Goal: Task Accomplishment & Management: Use online tool/utility

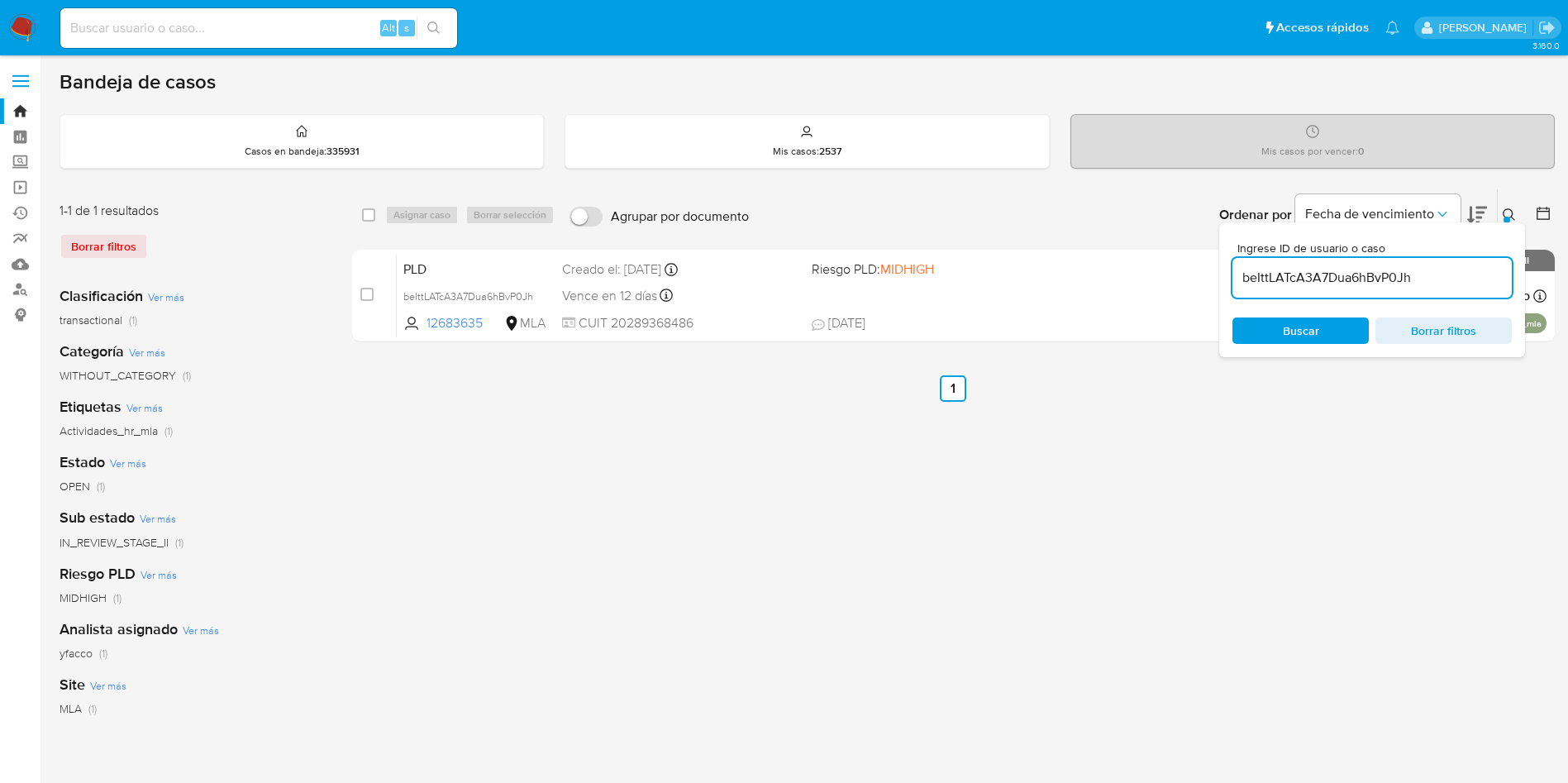
click at [1445, 279] on input "beIttLATcA3A7Dua6hBvP0Jh" at bounding box center [1372, 277] width 280 height 21
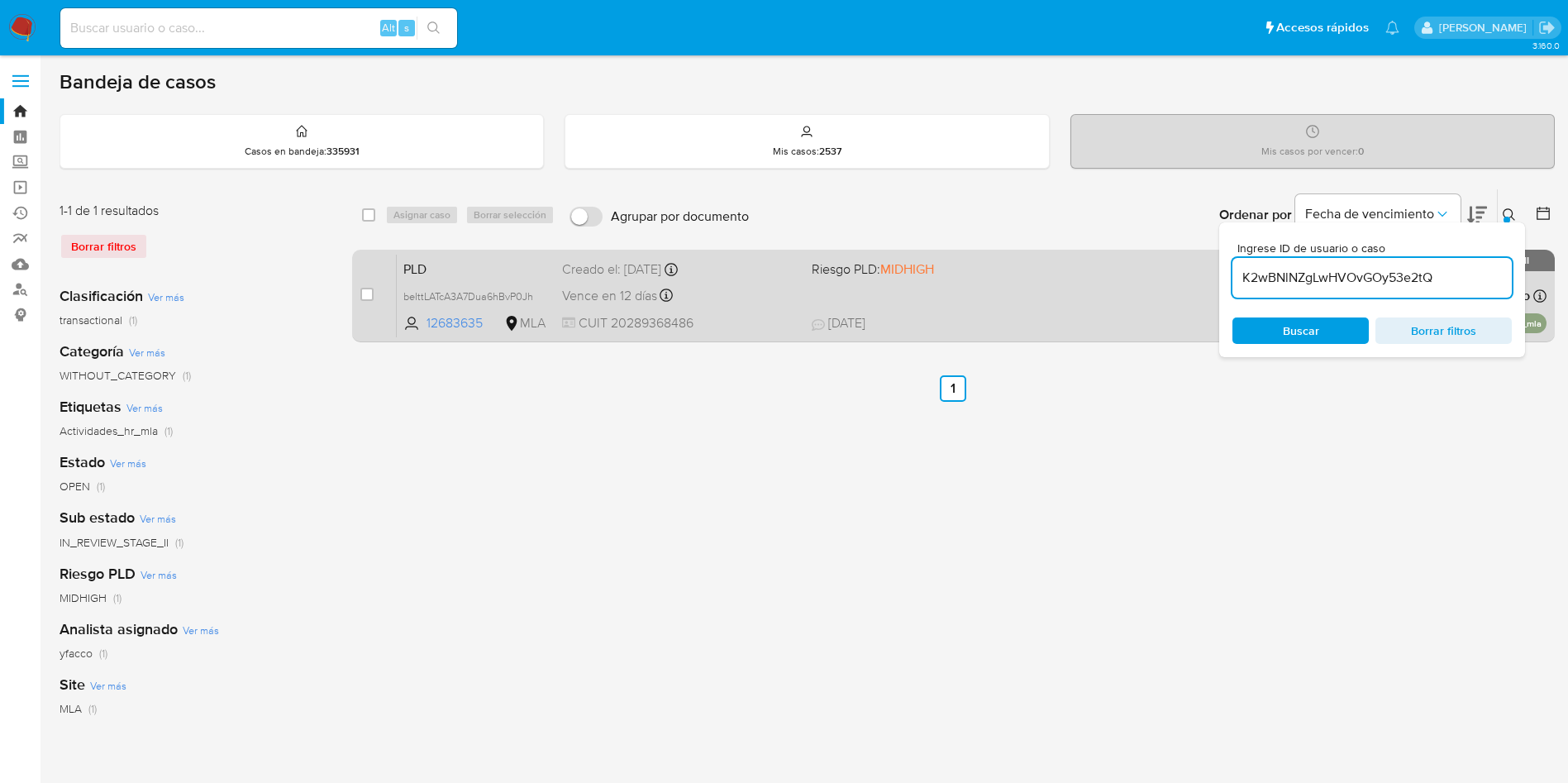
type input "K2wBNlNZgLwHVOvGOy53e2tQ"
click at [371, 303] on div "case-item-checkbox" at bounding box center [367, 295] width 14 height 20
click at [368, 293] on input "checkbox" at bounding box center [367, 294] width 14 height 14
checkbox input "true"
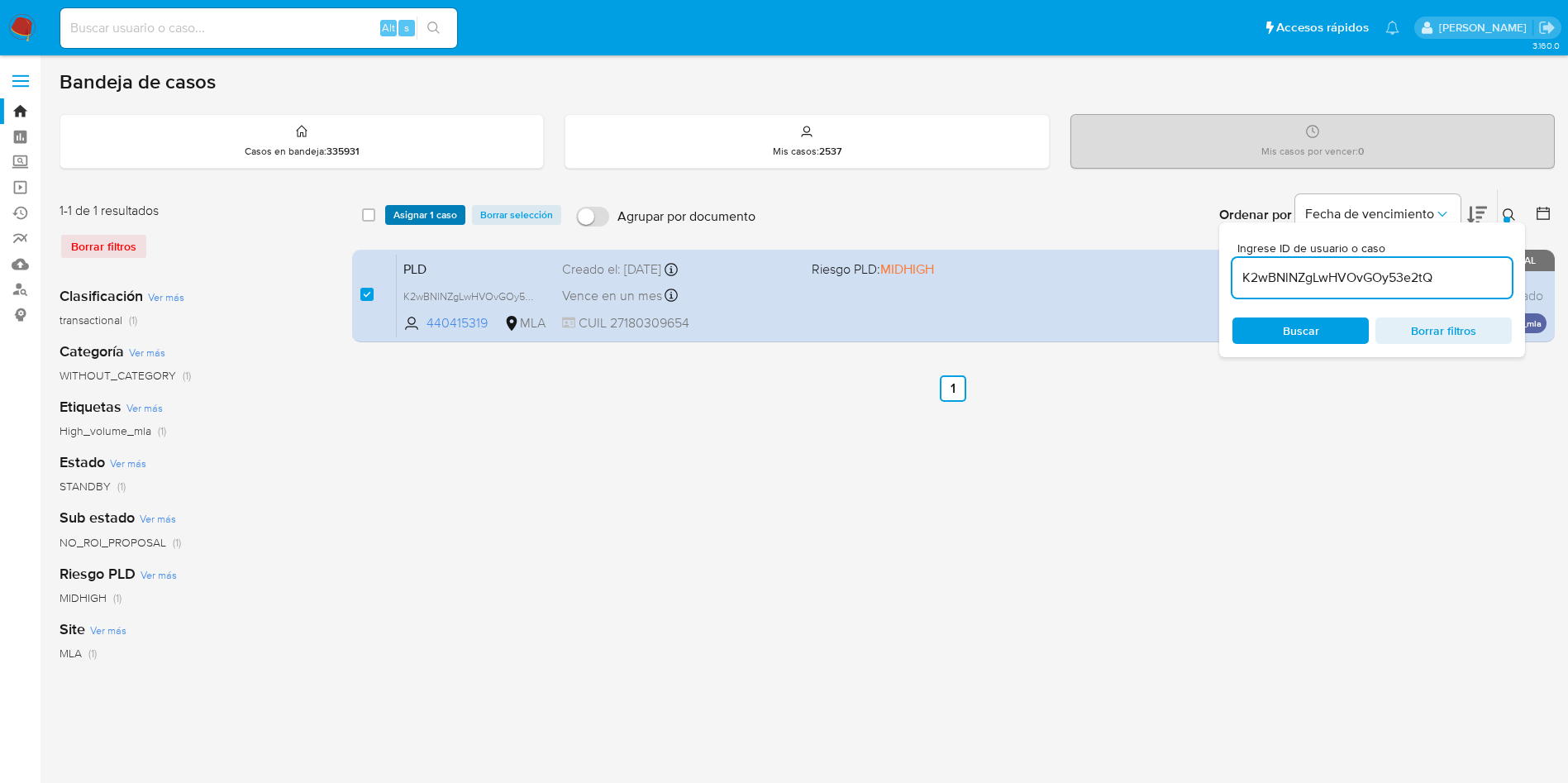
click at [401, 212] on span "Asignar 1 caso" at bounding box center [425, 214] width 64 height 16
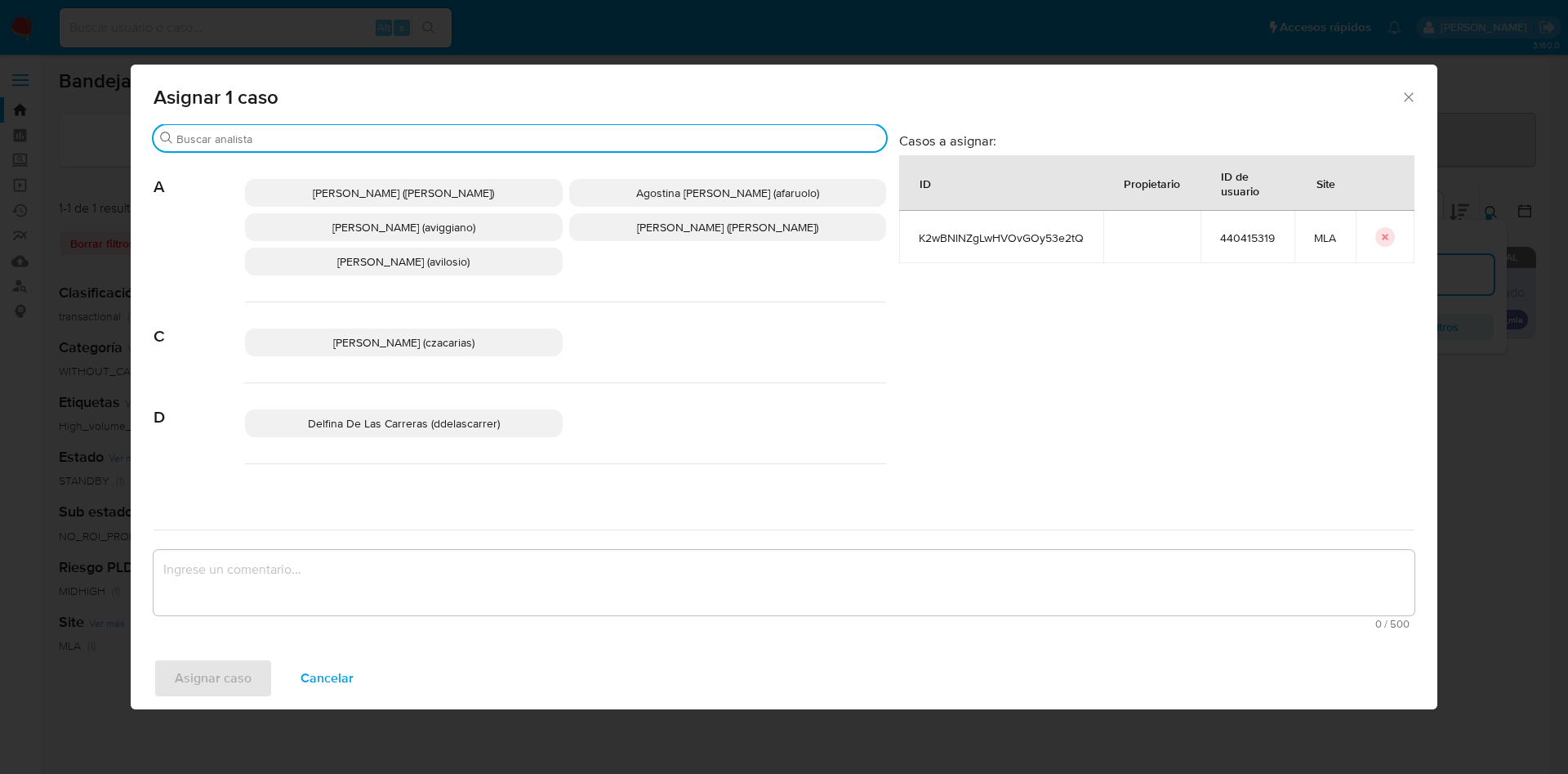
click at [275, 134] on input "Buscar" at bounding box center [527, 139] width 703 height 14
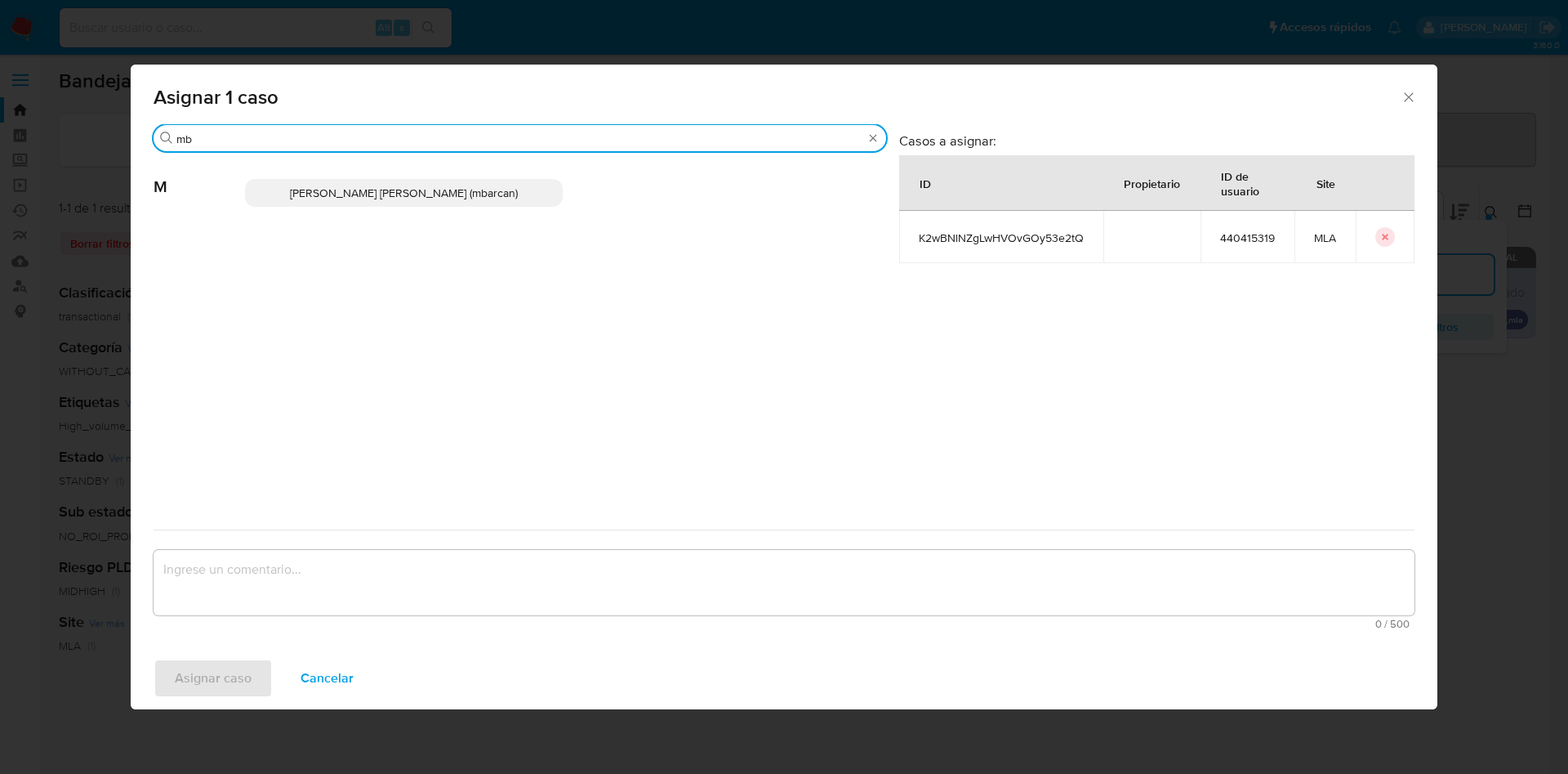
type input "mb"
click at [337, 201] on p "[PERSON_NAME] [PERSON_NAME] (mbarcan)" at bounding box center [404, 192] width 317 height 28
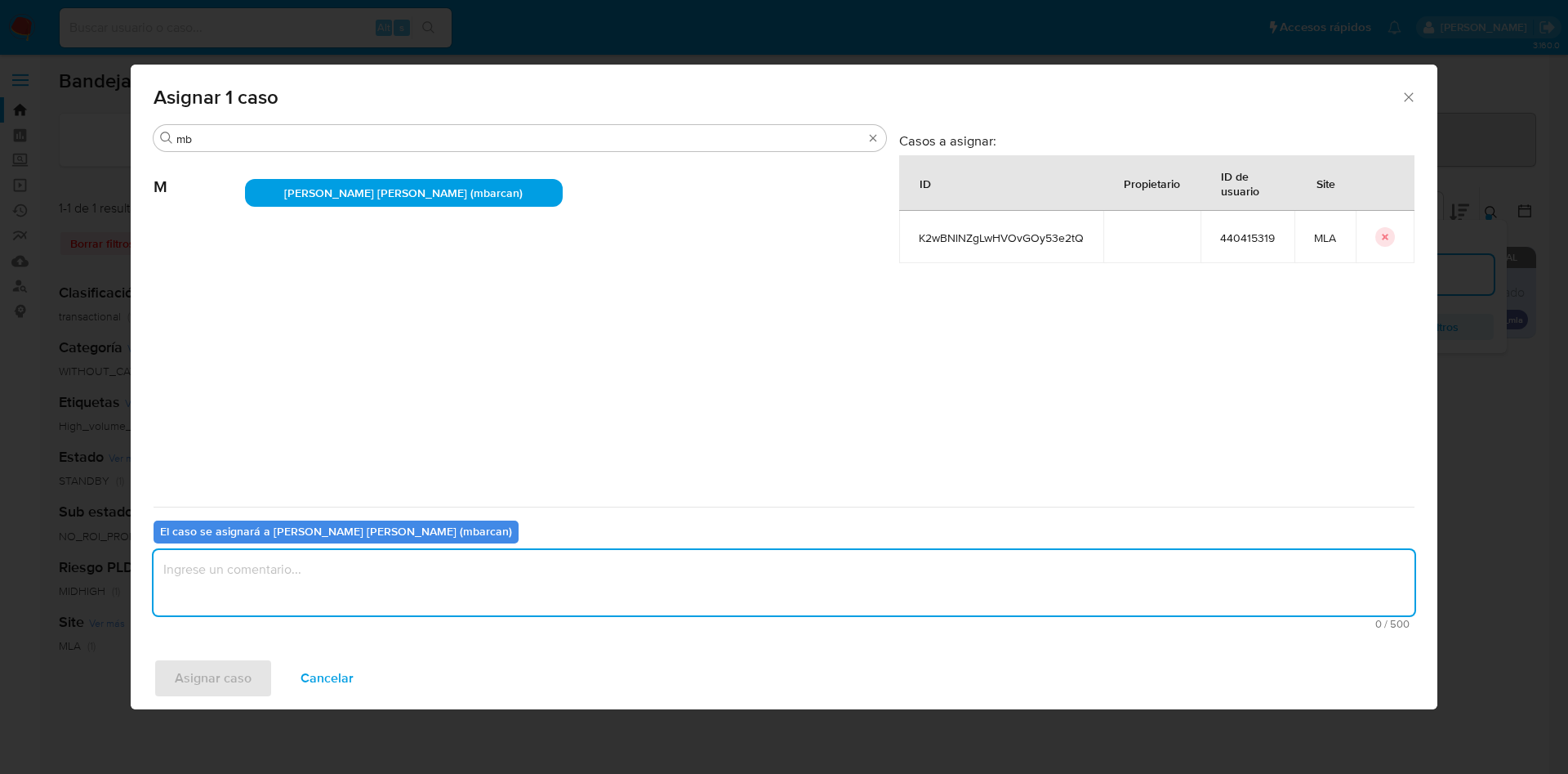
click at [307, 582] on textarea "assign-modal" at bounding box center [784, 582] width 1261 height 66
click at [225, 673] on span "Asignar caso" at bounding box center [212, 678] width 76 height 36
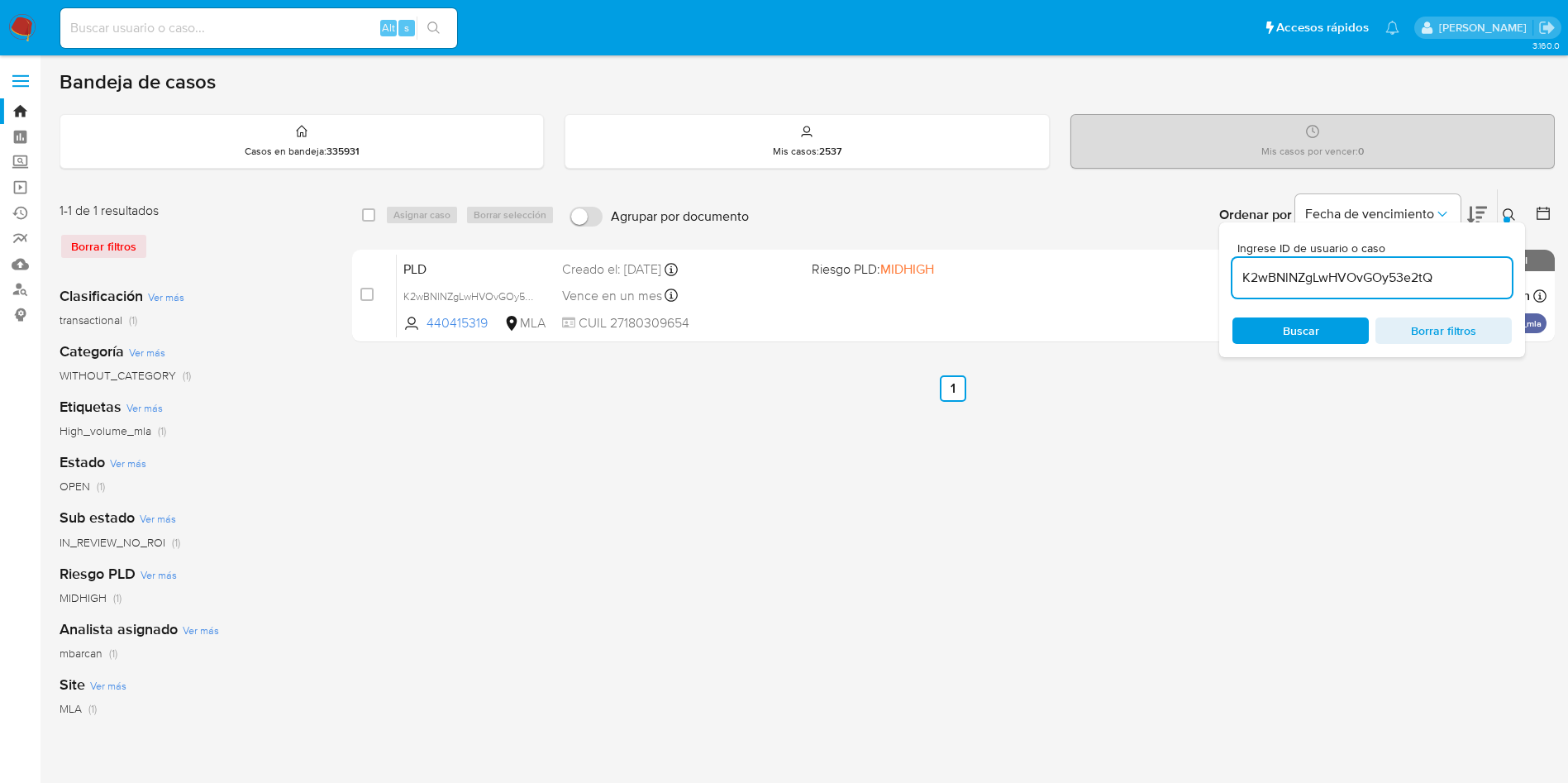
click at [1016, 507] on div "select-all-cases-checkbox Asignar caso Borrar selección Agrupar por documento O…" at bounding box center [953, 552] width 1203 height 726
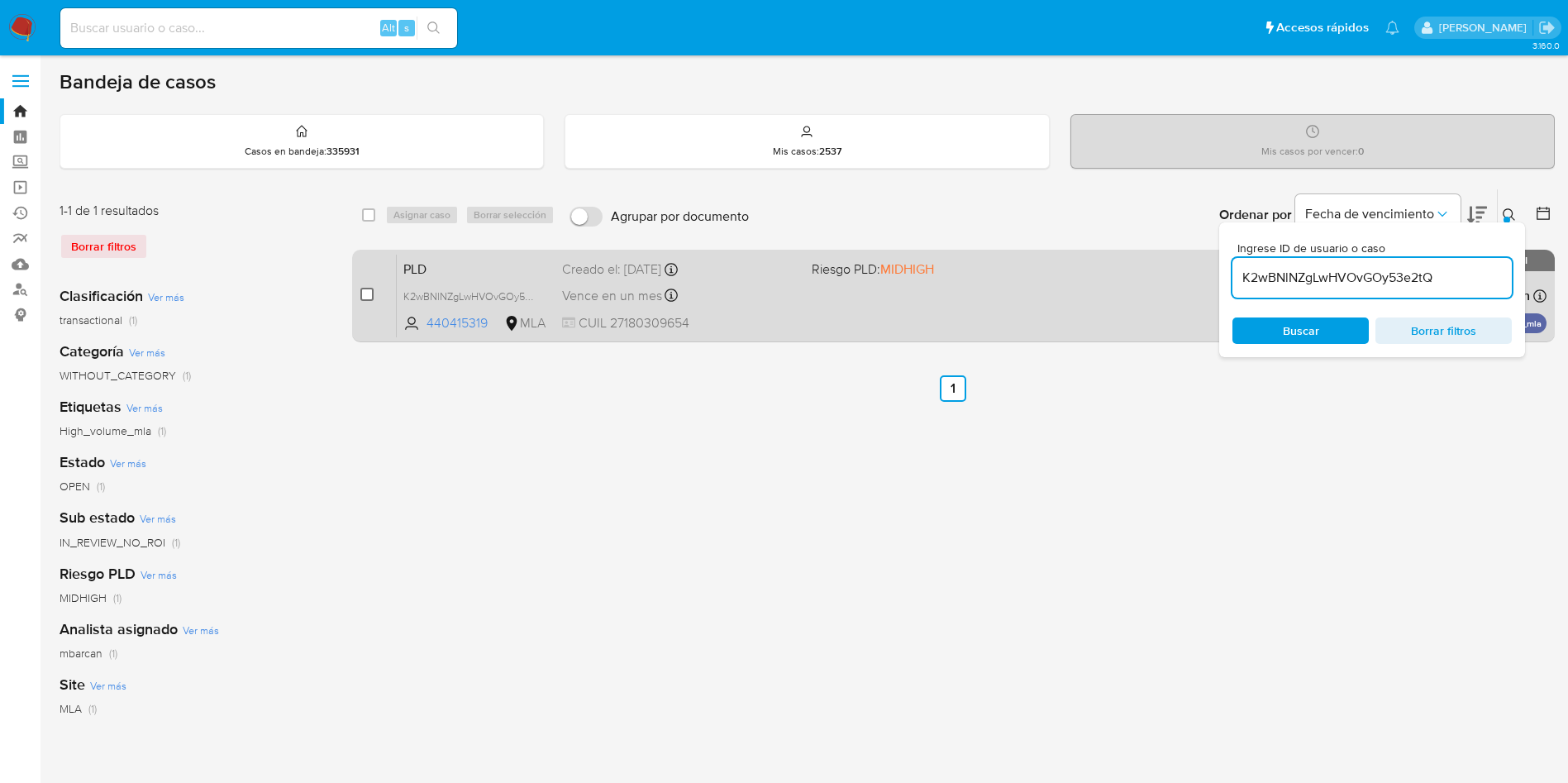
click at [366, 299] on input "checkbox" at bounding box center [367, 294] width 14 height 14
checkbox input "true"
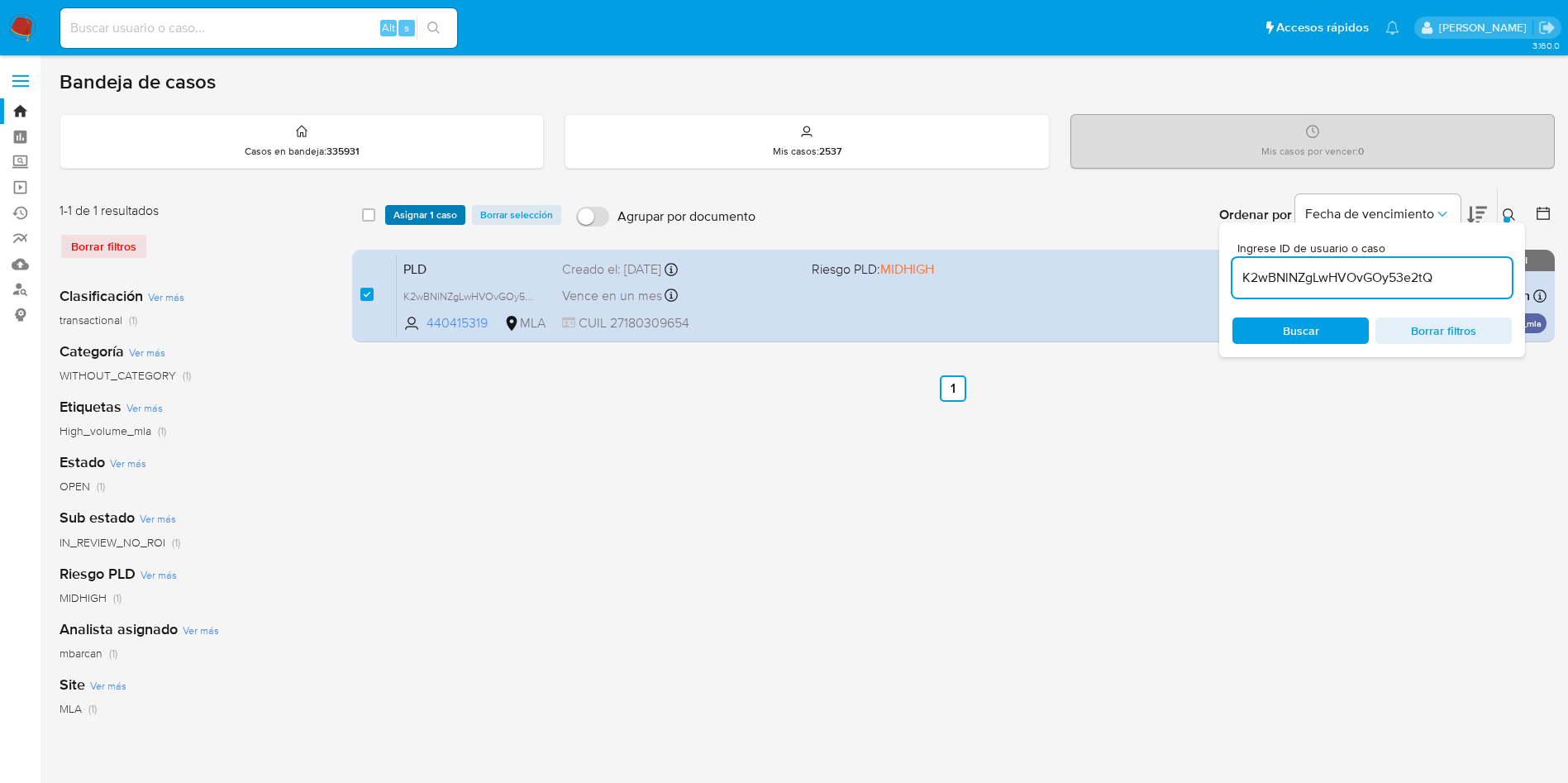
click at [405, 213] on span "Asignar 1 caso" at bounding box center [425, 214] width 64 height 16
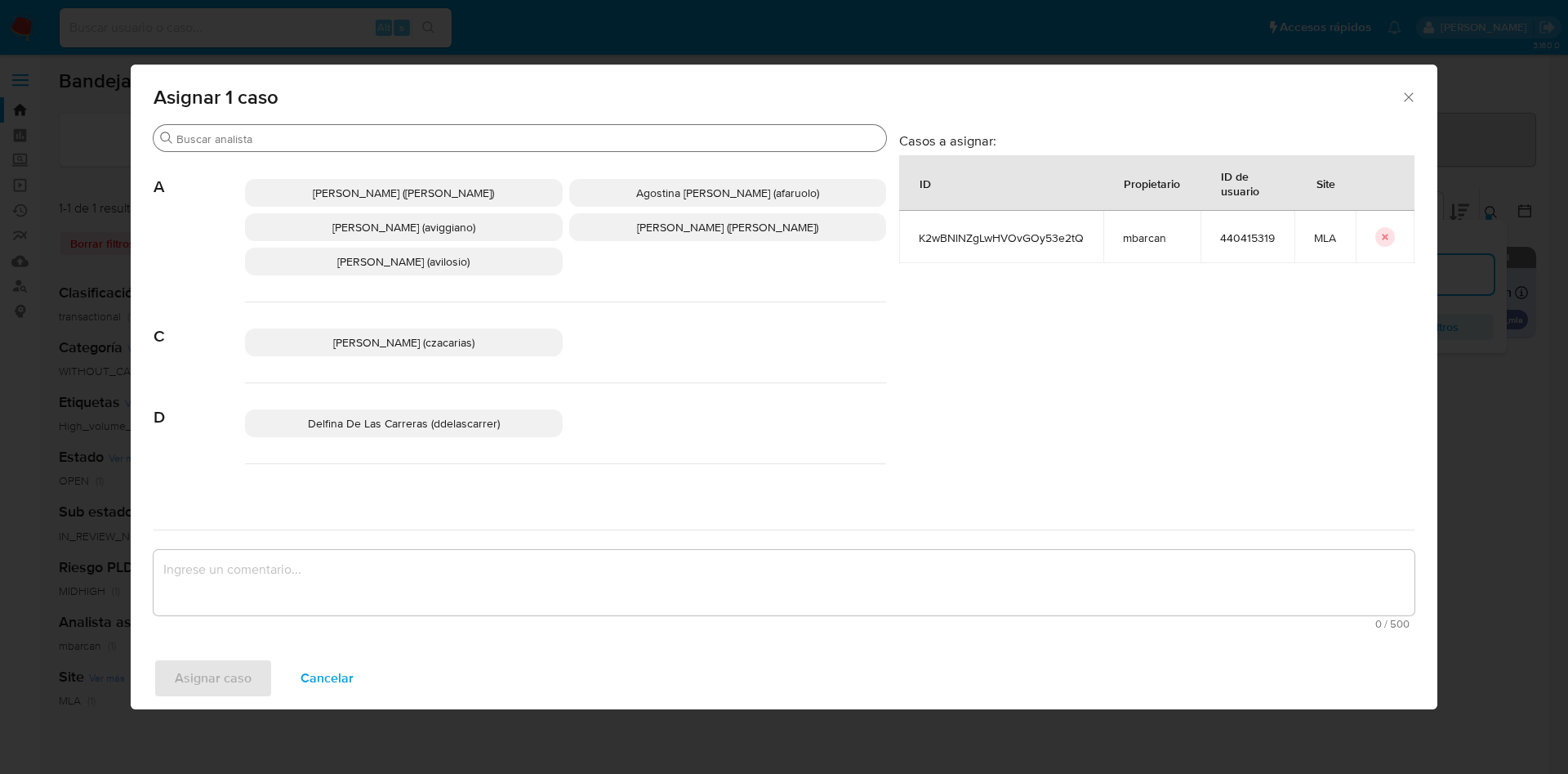
click at [230, 134] on input "Buscar" at bounding box center [527, 139] width 703 height 14
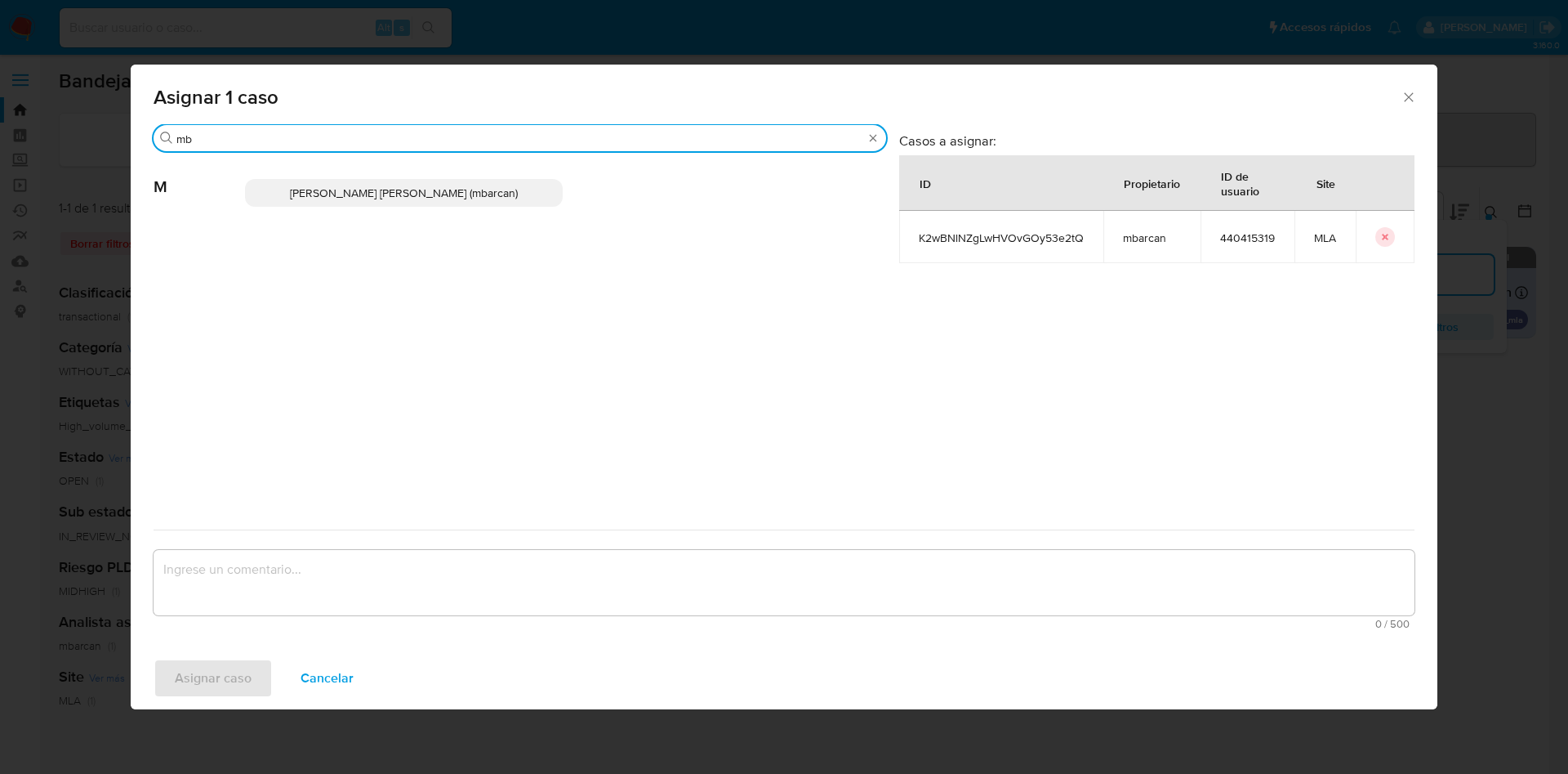
type input "mb"
click at [275, 192] on p "[PERSON_NAME] [PERSON_NAME] (mbarcan)" at bounding box center [404, 192] width 317 height 28
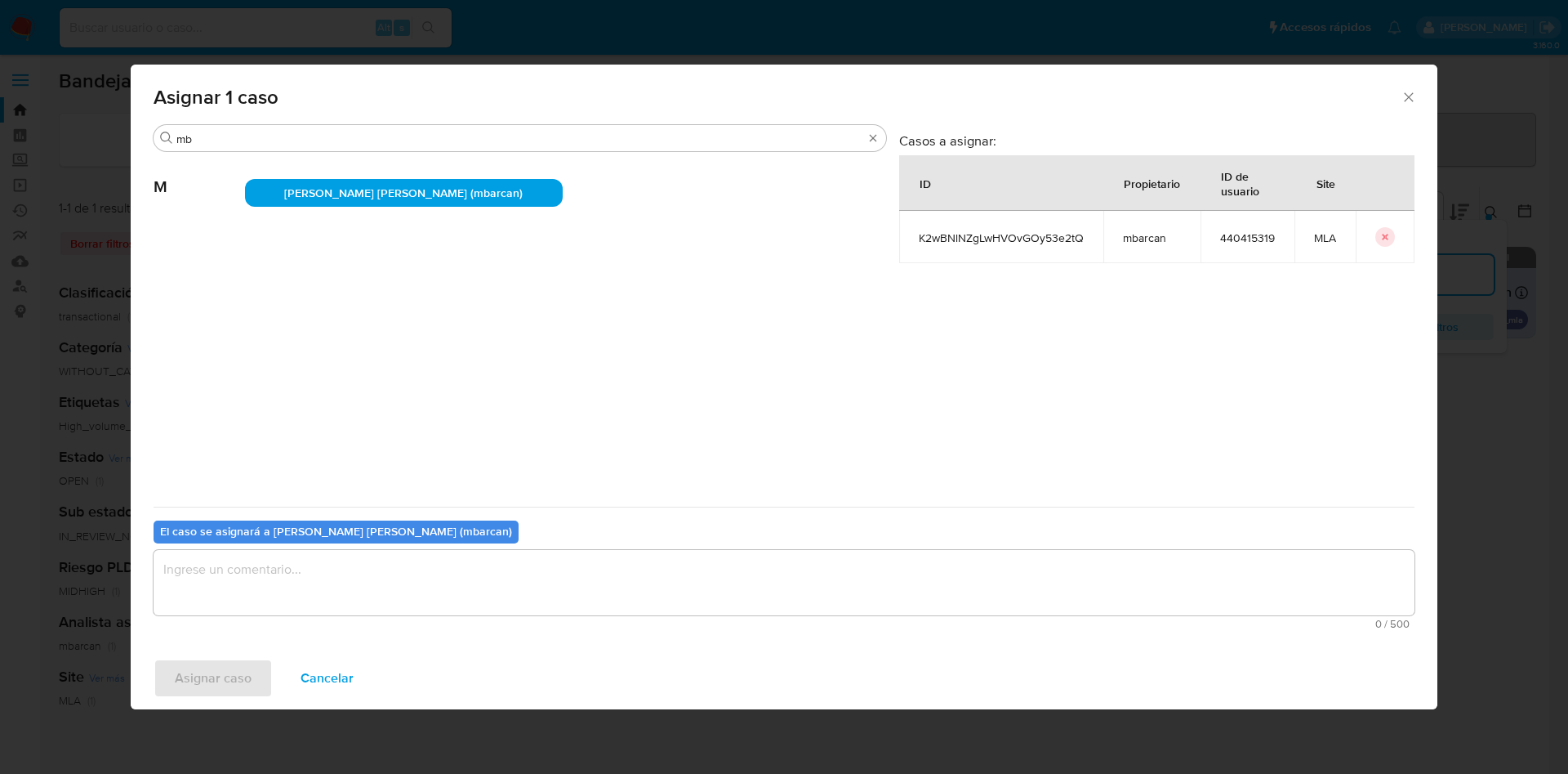
click at [231, 566] on textarea "assign-modal" at bounding box center [784, 582] width 1261 height 66
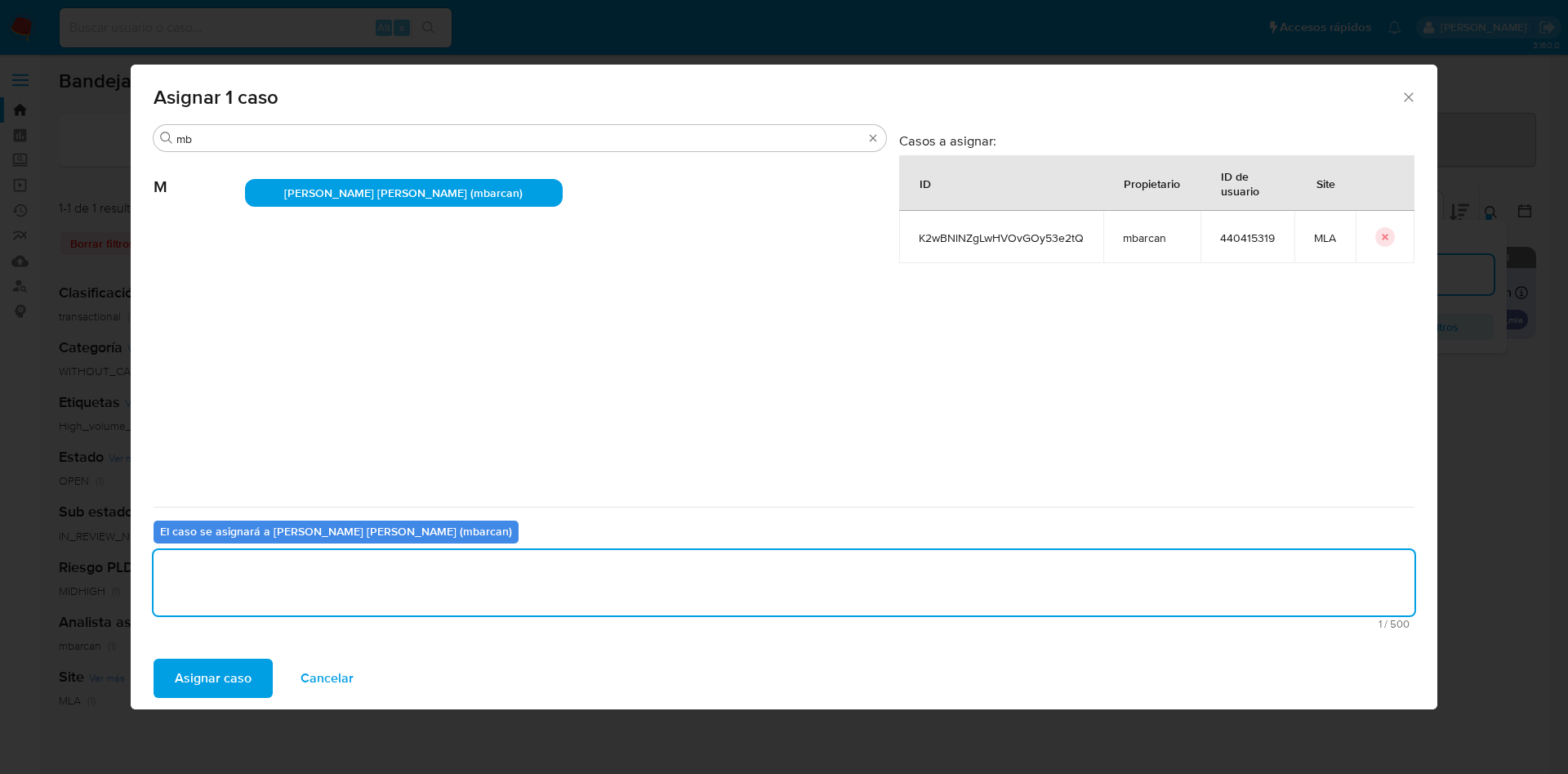
click at [220, 670] on span "Asignar caso" at bounding box center [212, 678] width 76 height 36
